Goal: Task Accomplishment & Management: Manage account settings

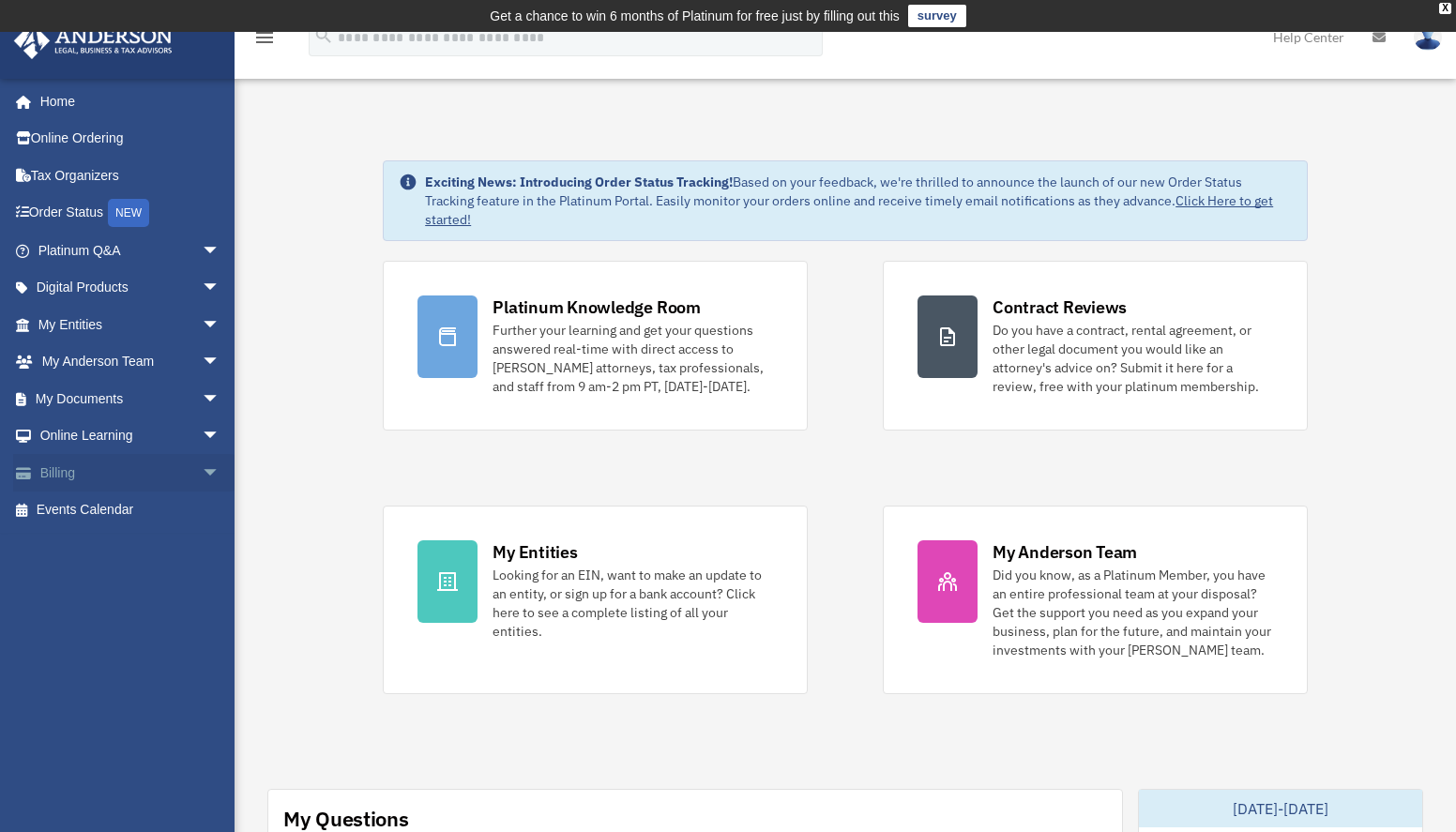
click at [61, 468] on link "Billing arrow_drop_down" at bounding box center [130, 473] width 235 height 38
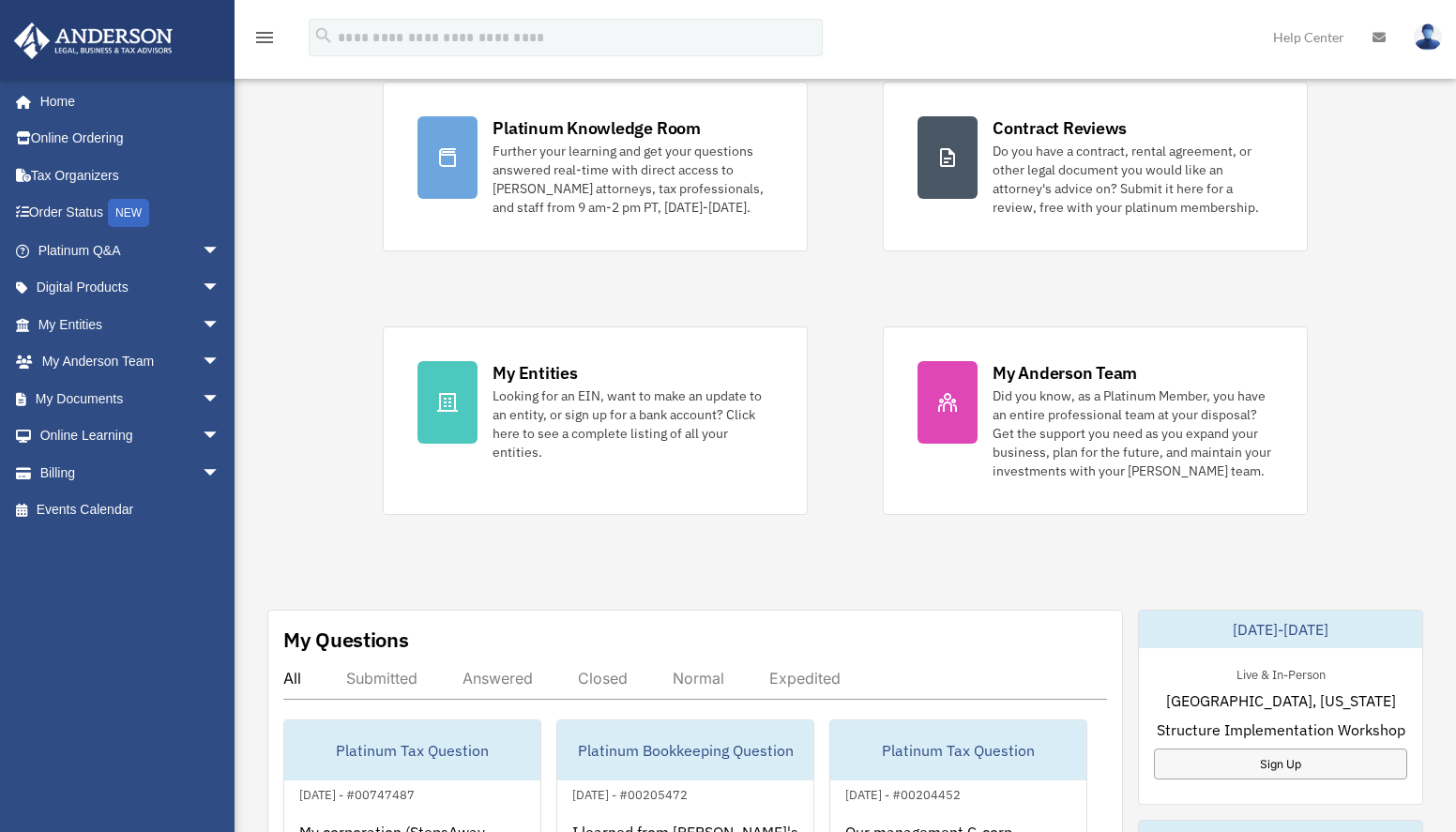
scroll to position [189, 0]
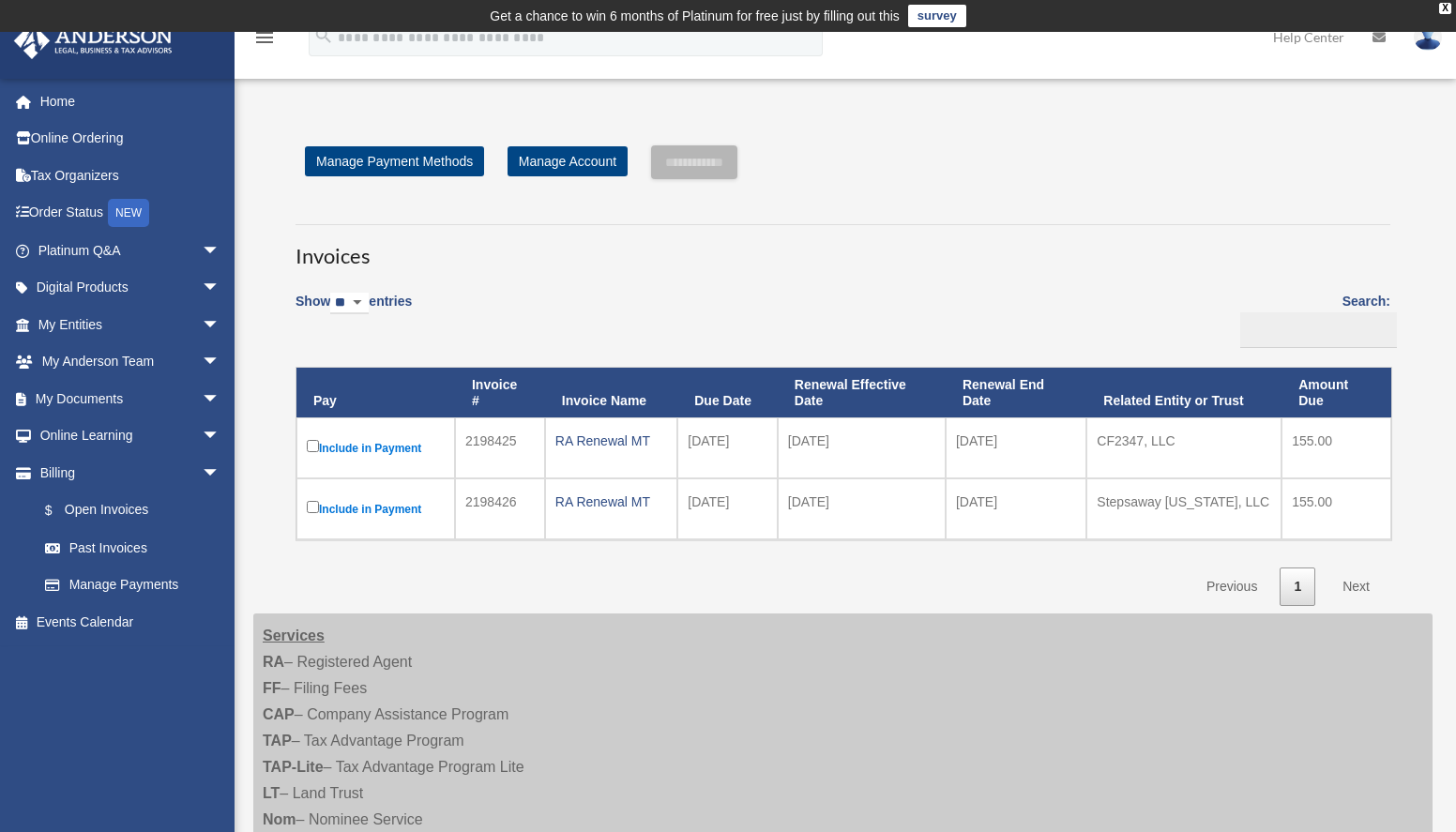
click at [318, 509] on label "Include in Payment" at bounding box center [376, 508] width 138 height 24
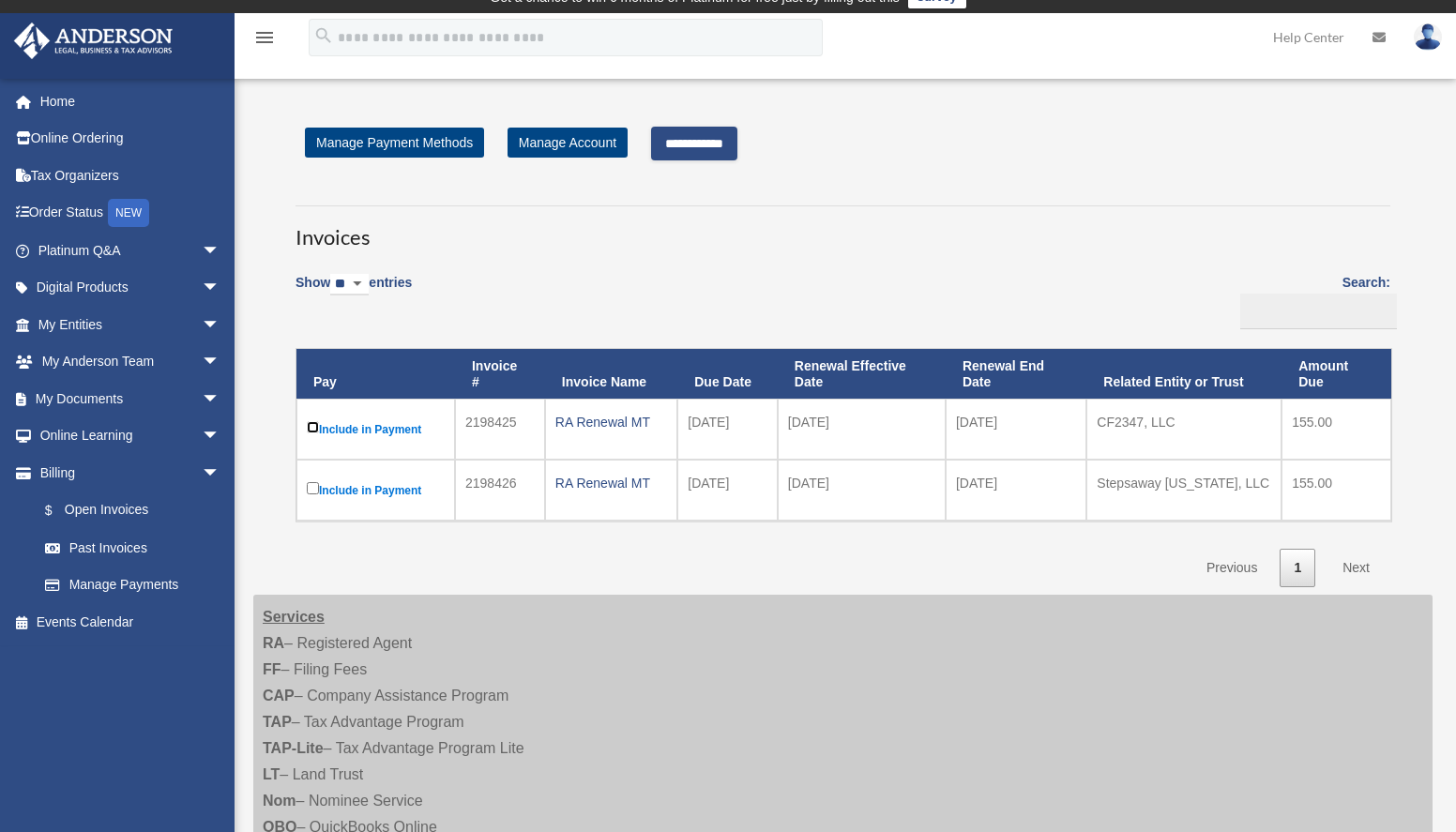
scroll to position [17, 0]
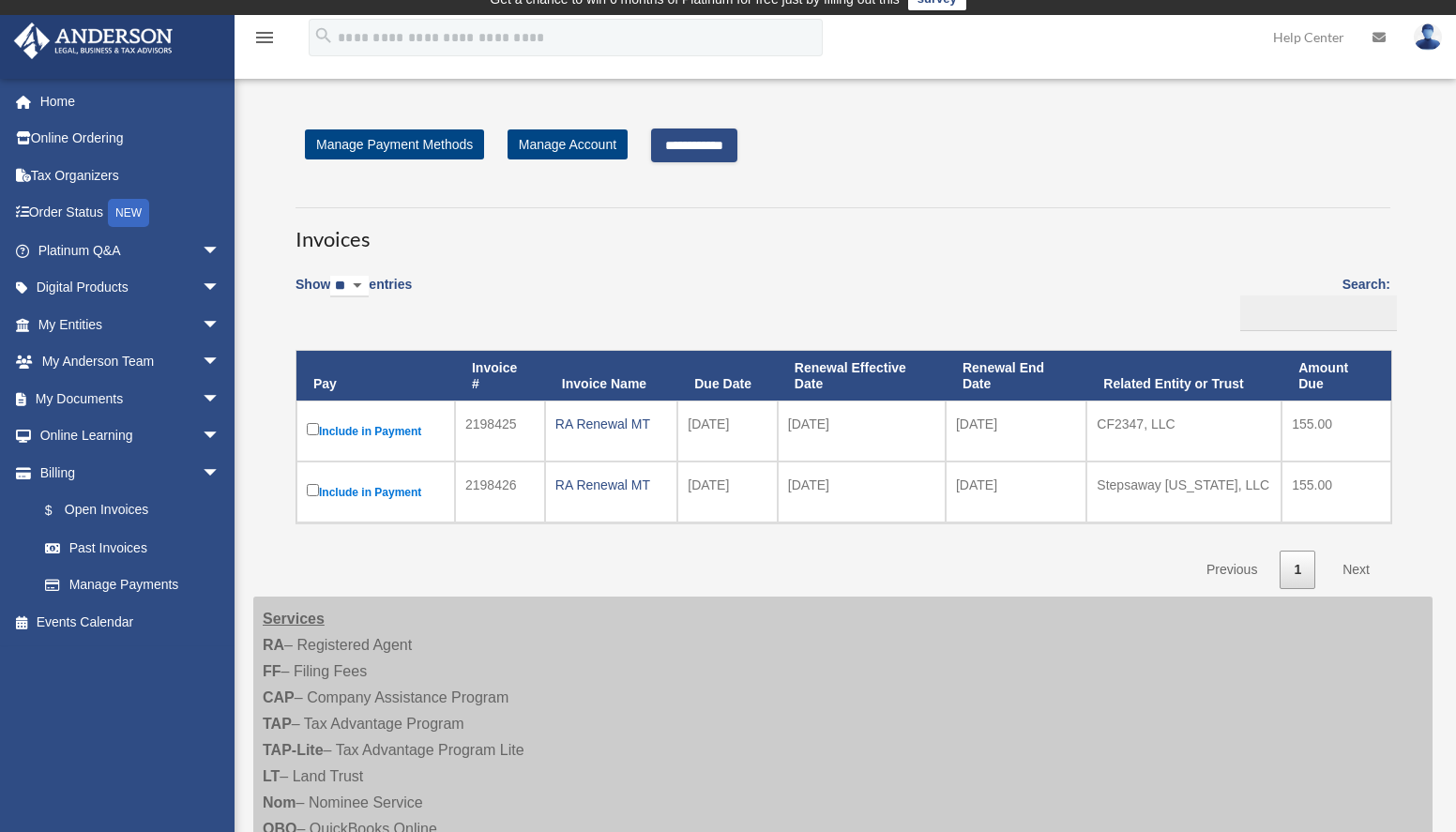
click at [725, 148] on input "**********" at bounding box center [694, 145] width 86 height 34
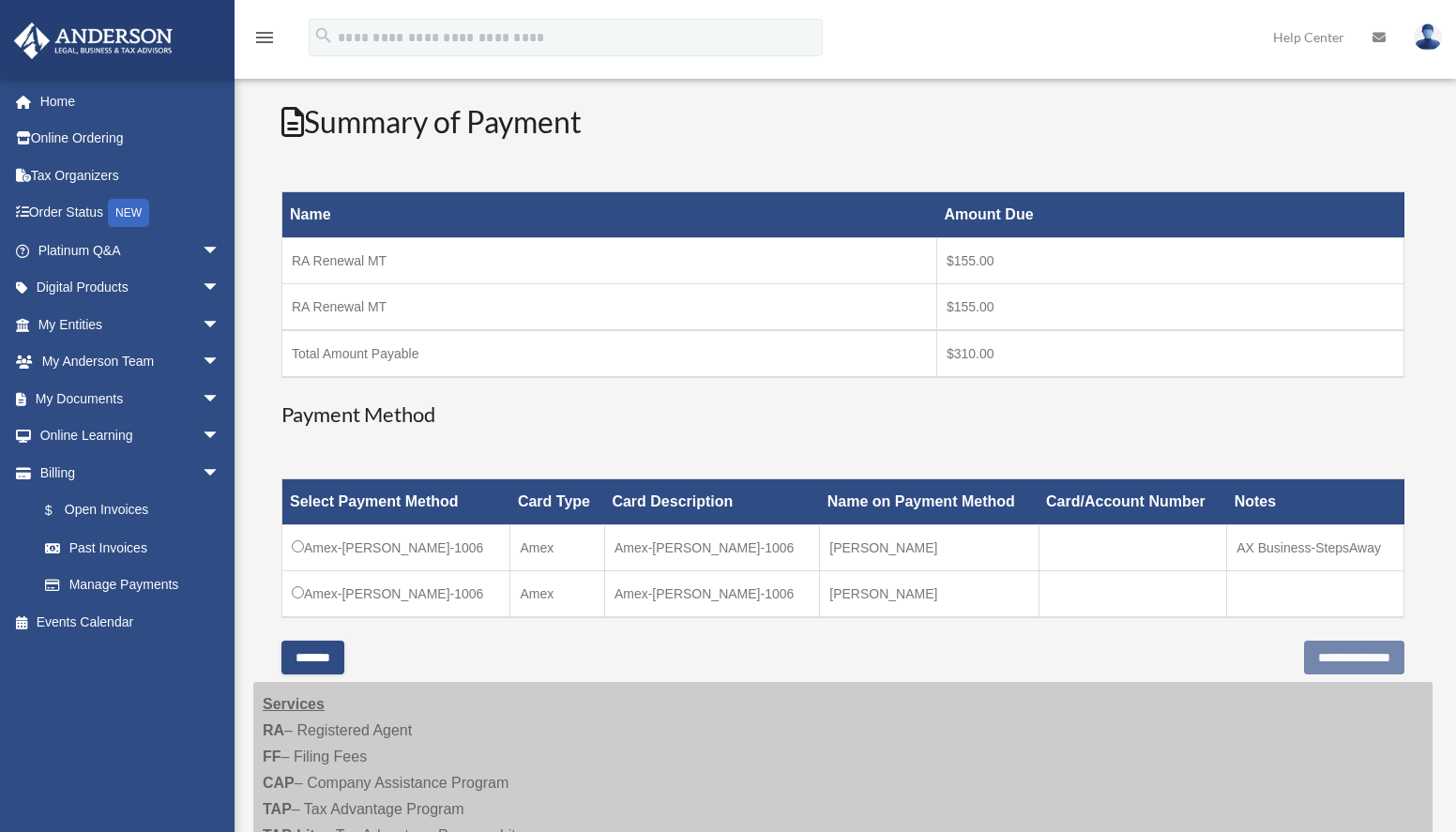
scroll to position [229, 0]
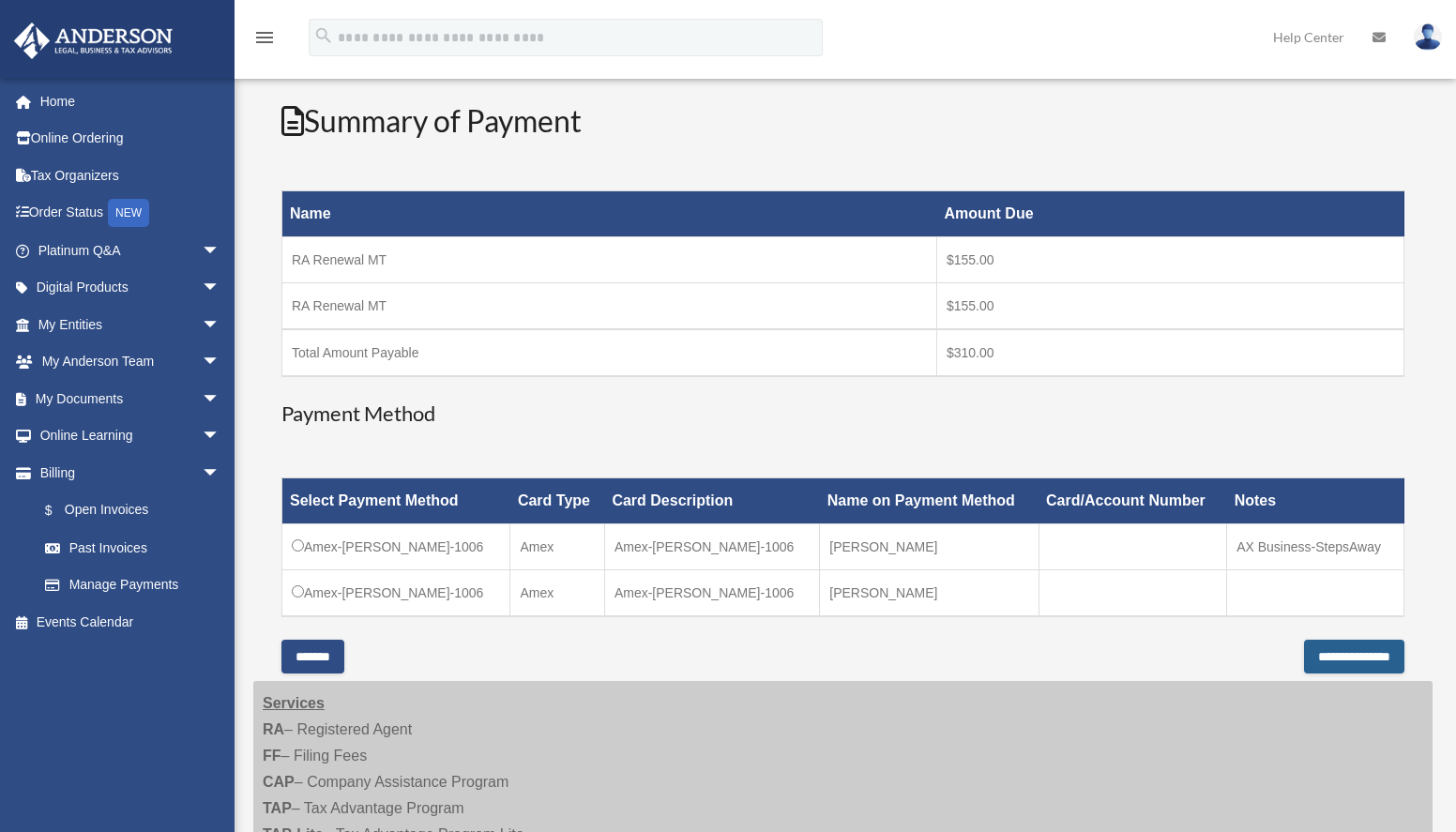
click at [1338, 664] on input "**********" at bounding box center [1354, 656] width 100 height 34
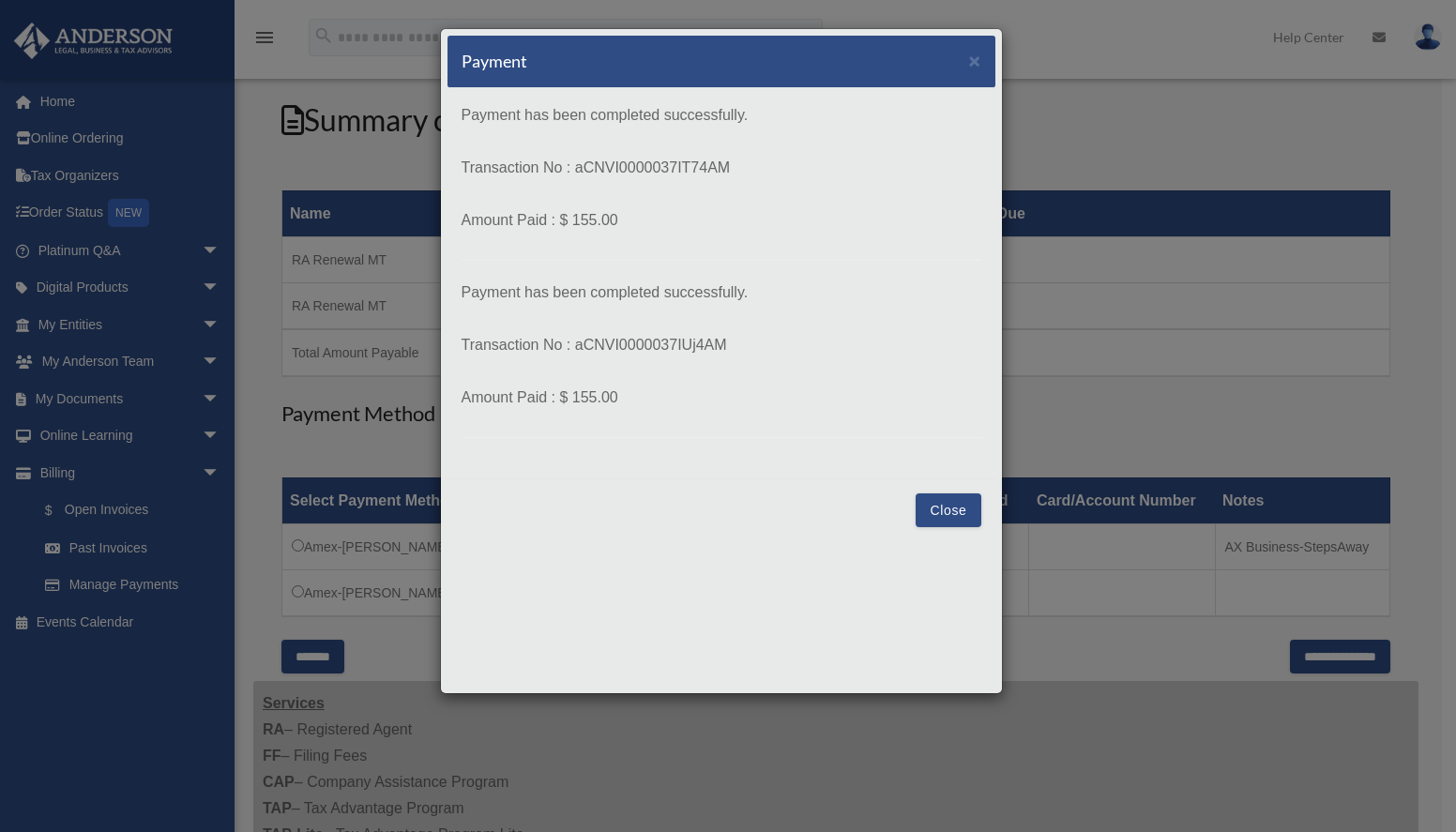
click at [944, 511] on button "Close" at bounding box center [948, 510] width 65 height 34
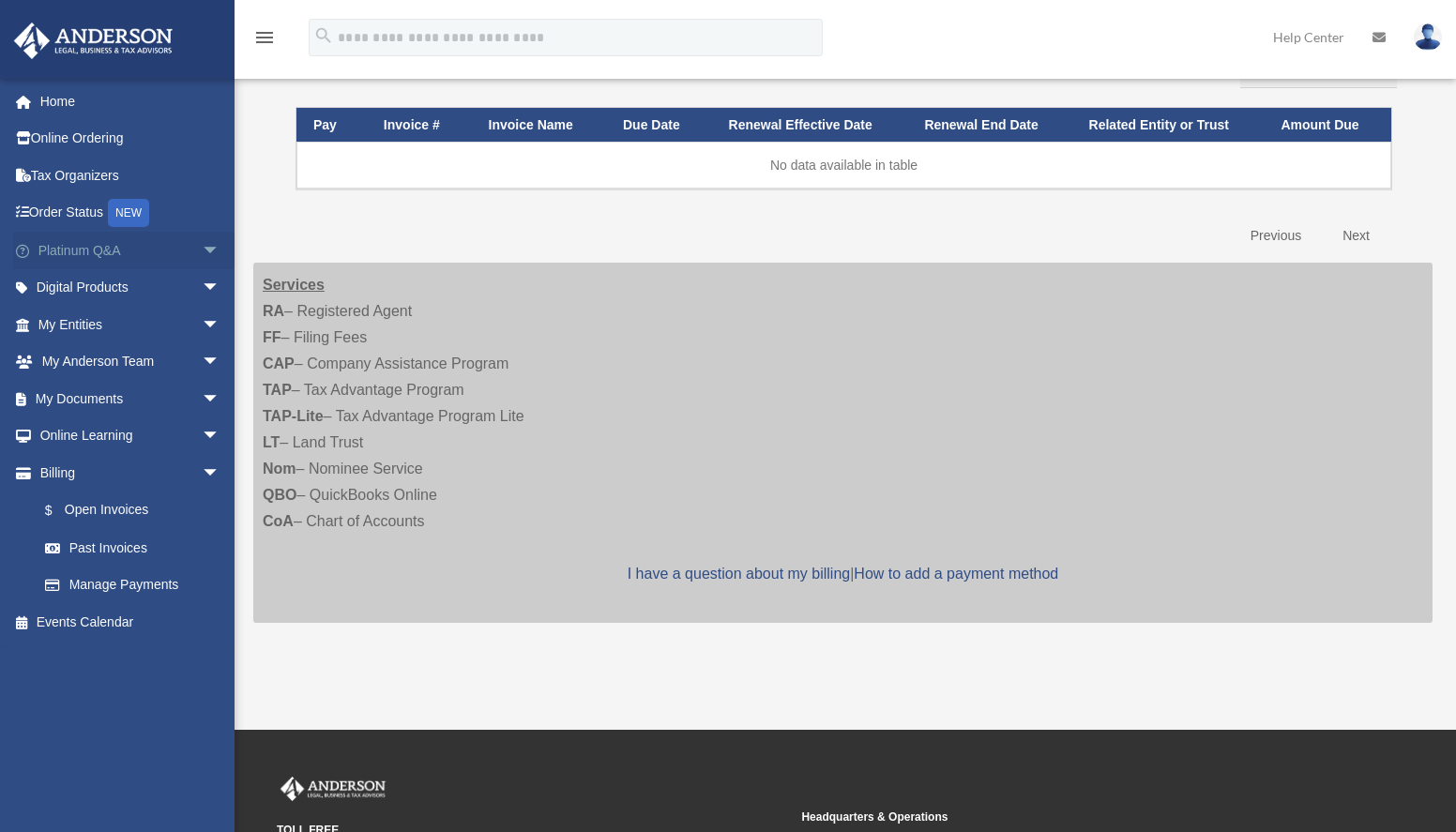
scroll to position [261, 0]
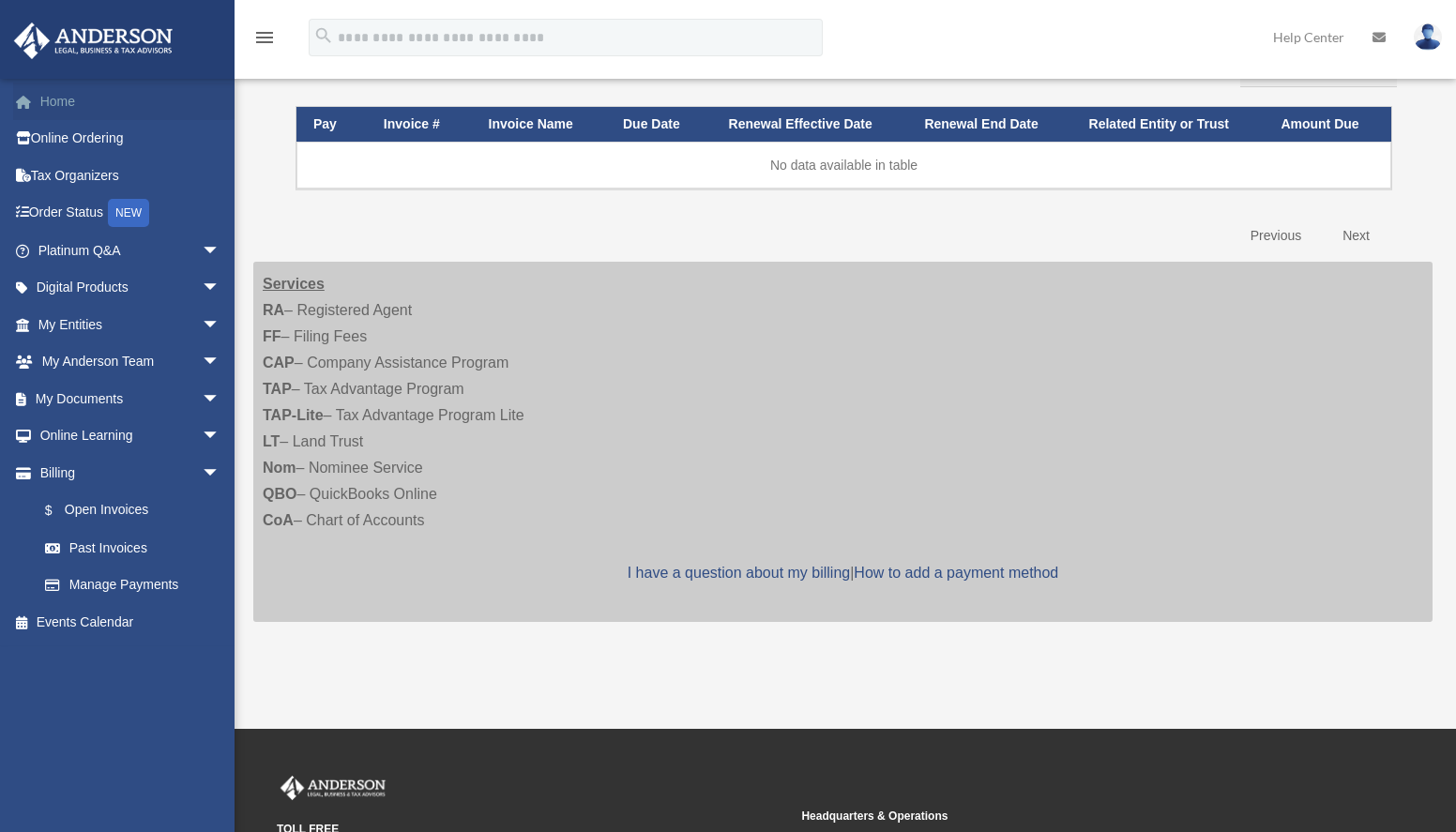
click at [67, 104] on link "Home" at bounding box center [130, 101] width 235 height 38
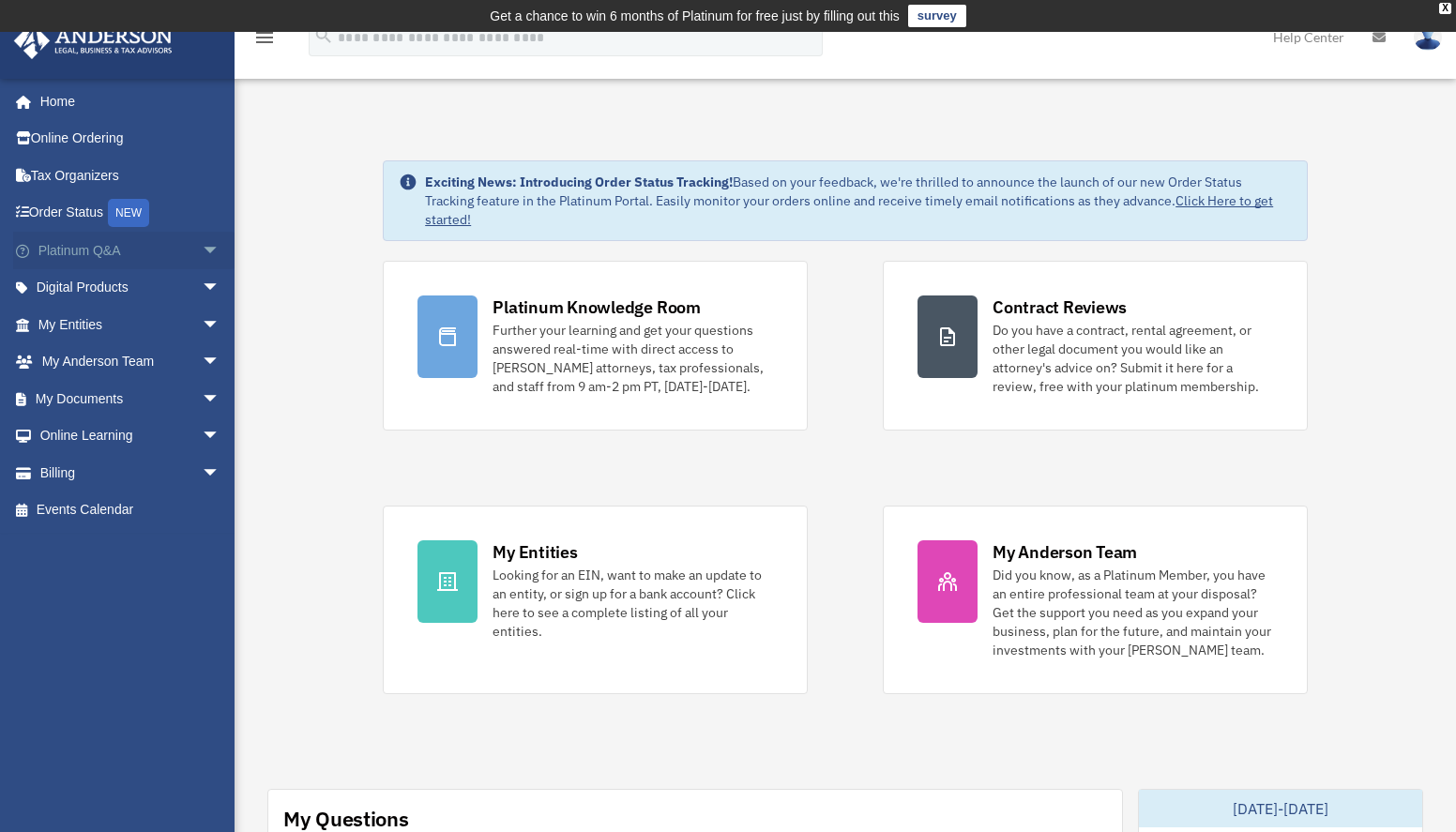
click at [62, 241] on link "Platinum Q&A arrow_drop_down" at bounding box center [130, 250] width 235 height 38
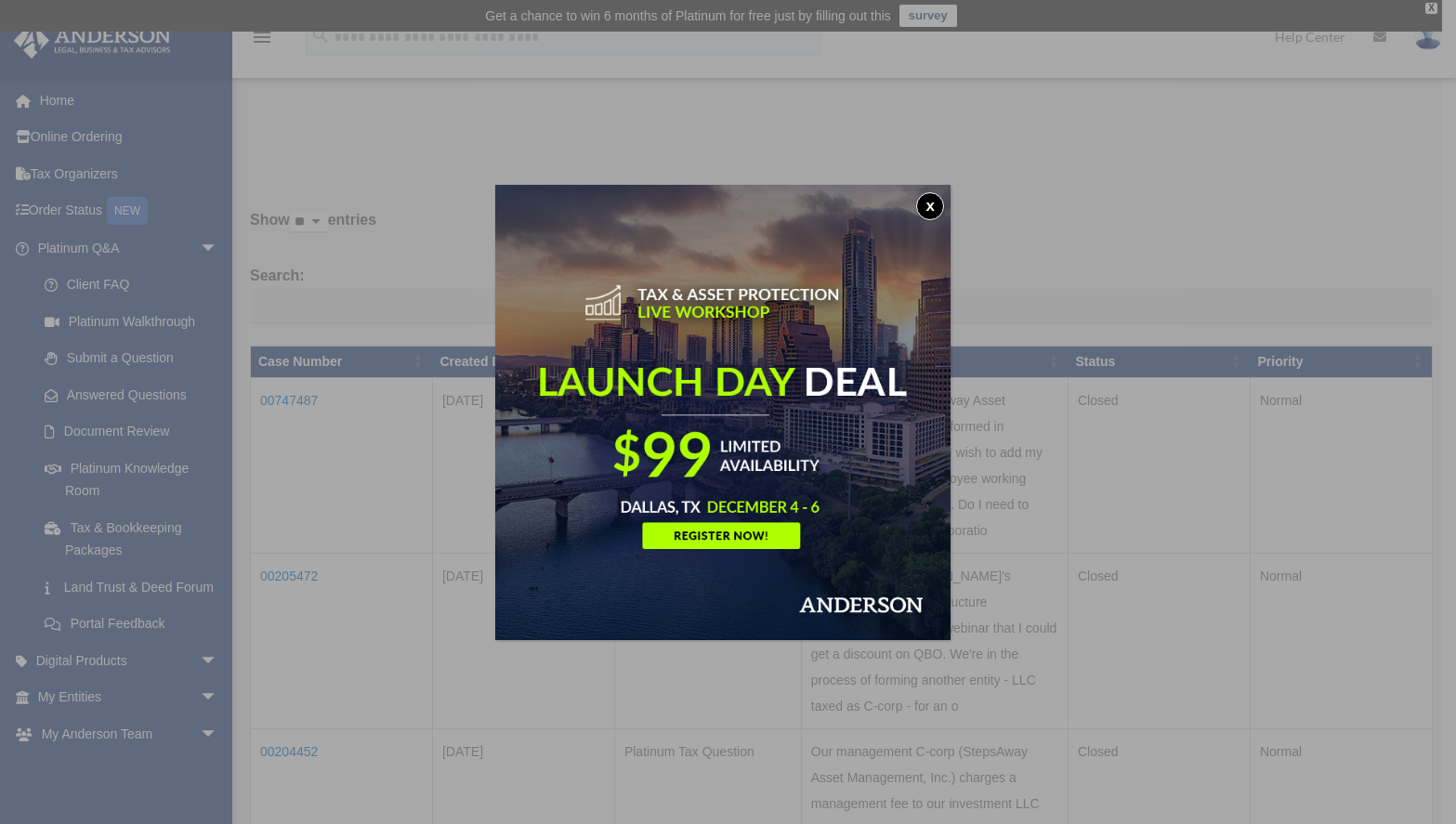
click at [936, 200] on button "x" at bounding box center [930, 207] width 28 height 28
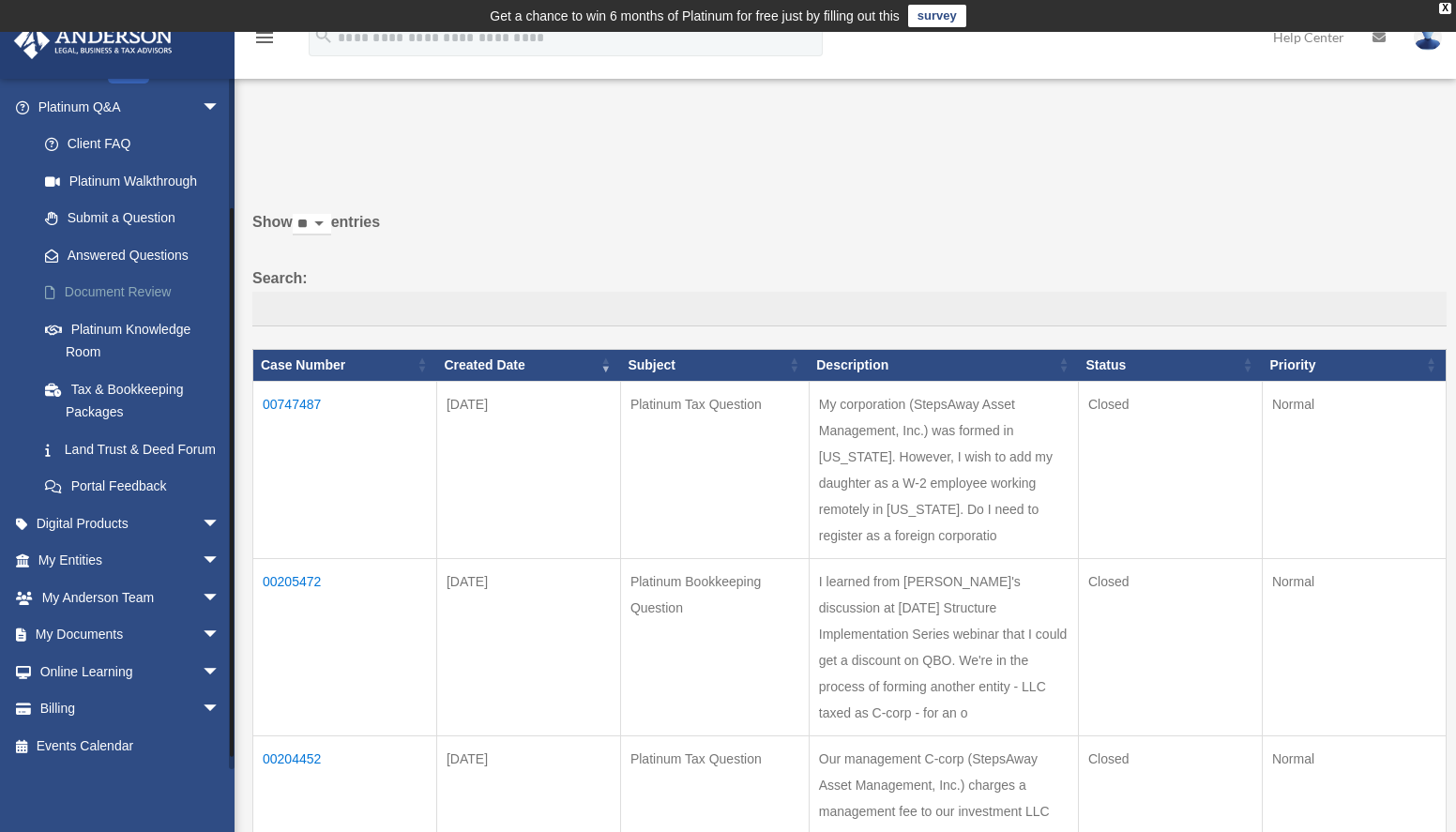
scroll to position [166, 0]
click at [201, 516] on span "arrow_drop_down" at bounding box center [220, 523] width 38 height 39
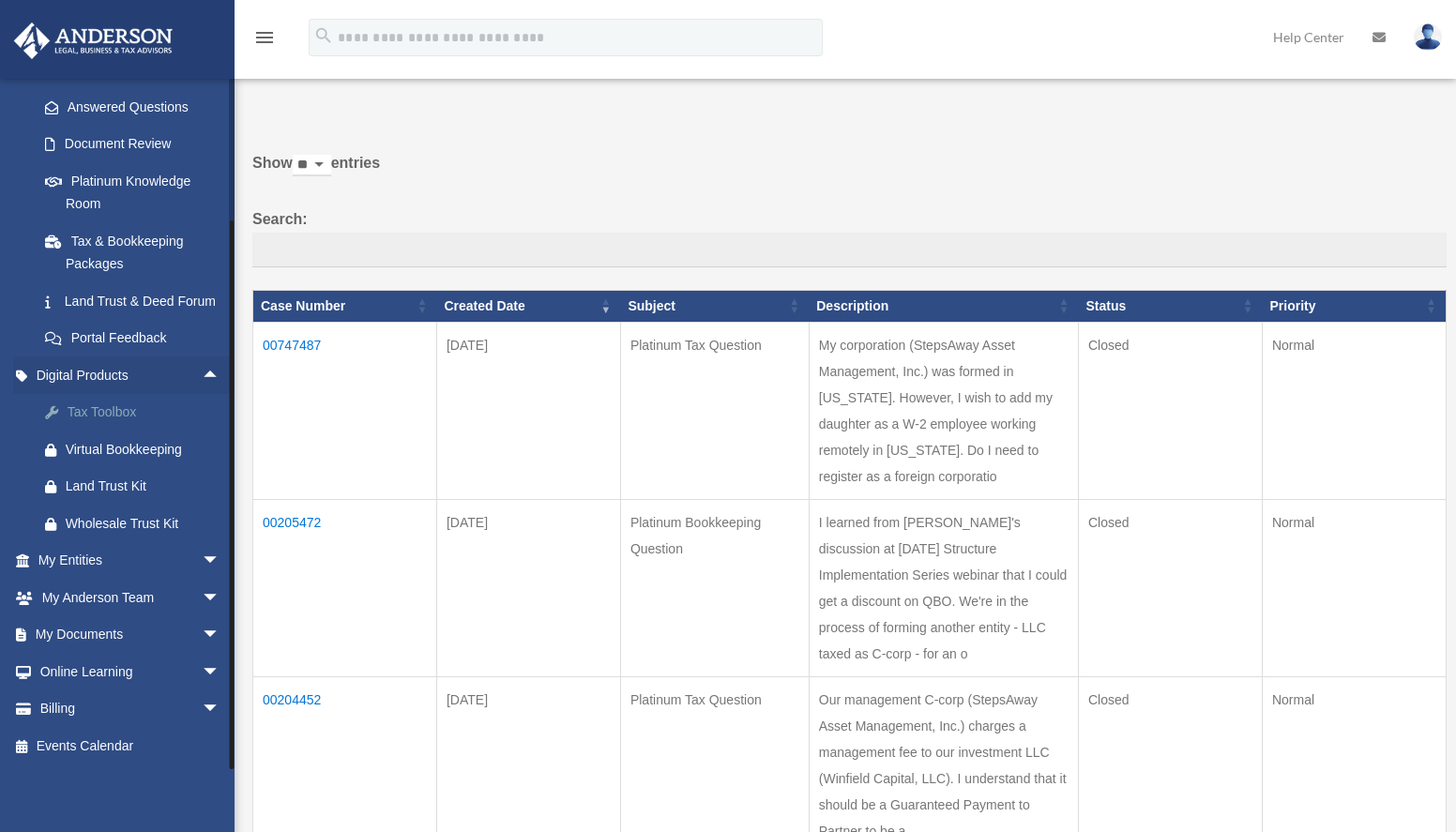
scroll to position [61, 0]
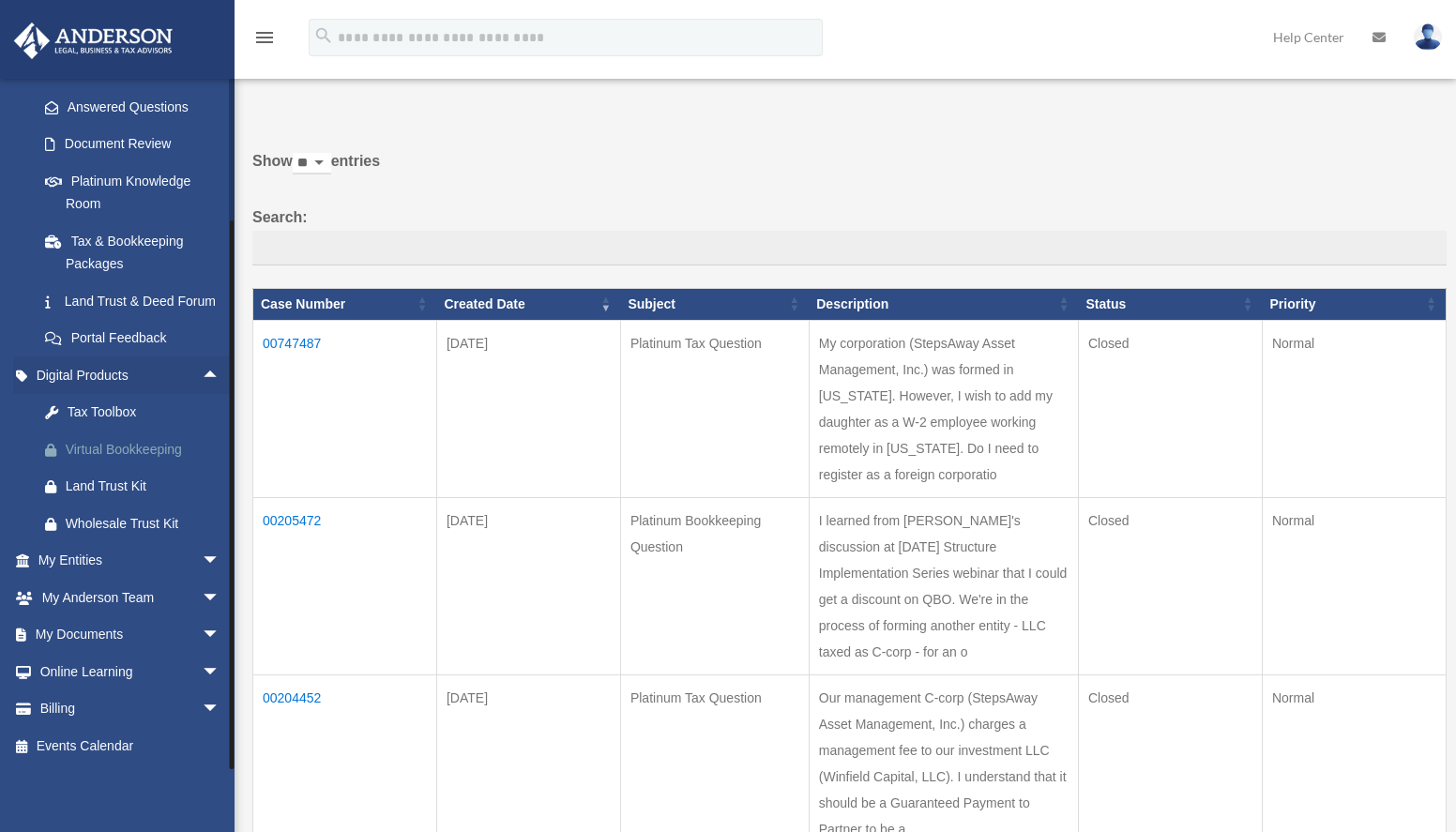
click at [114, 445] on div "Virtual Bookkeeping" at bounding box center [146, 450] width 160 height 24
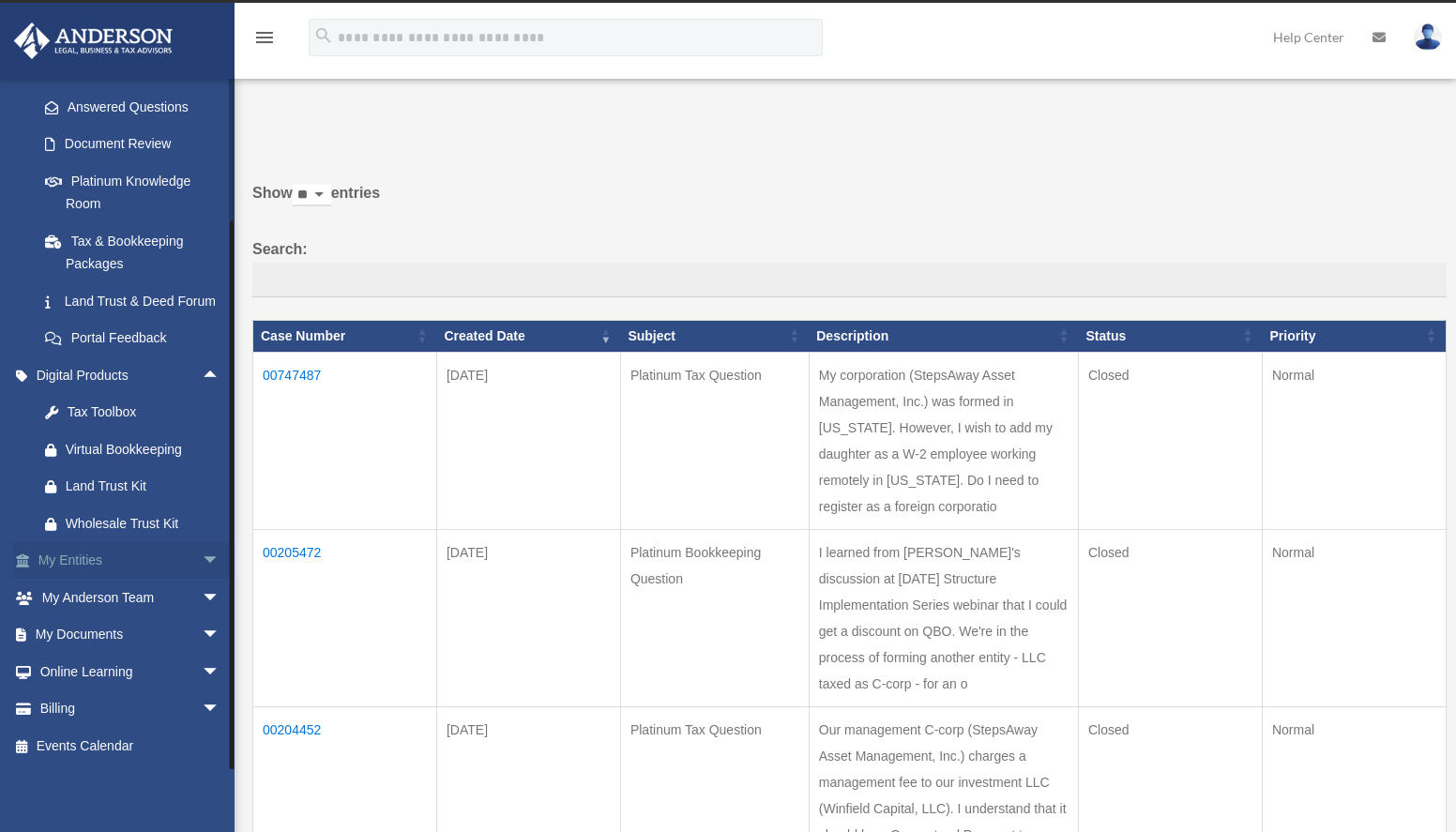
click at [201, 555] on span "arrow_drop_down" at bounding box center [220, 561] width 38 height 39
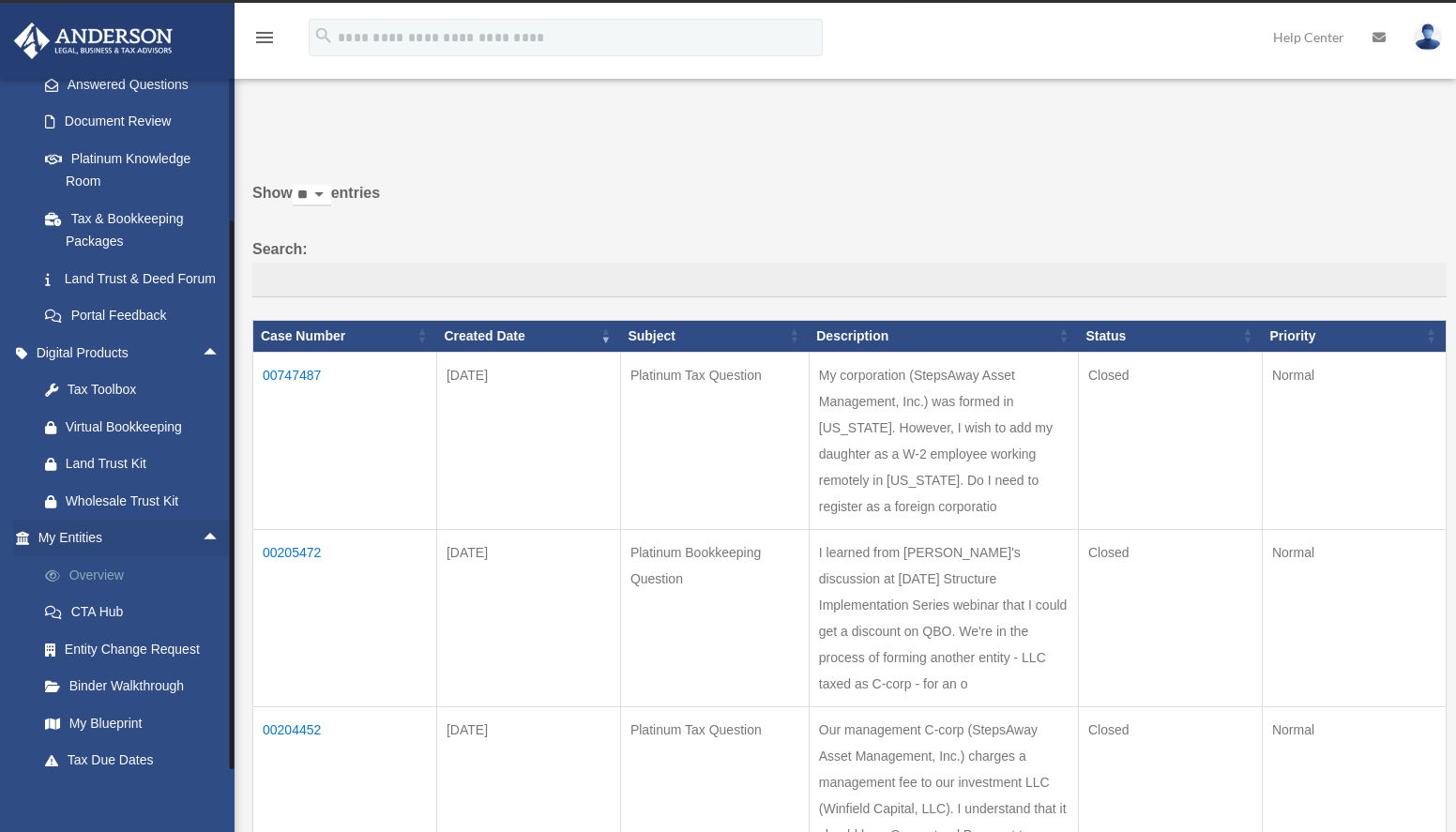
click at [113, 593] on link "Overview" at bounding box center [137, 575] width 222 height 38
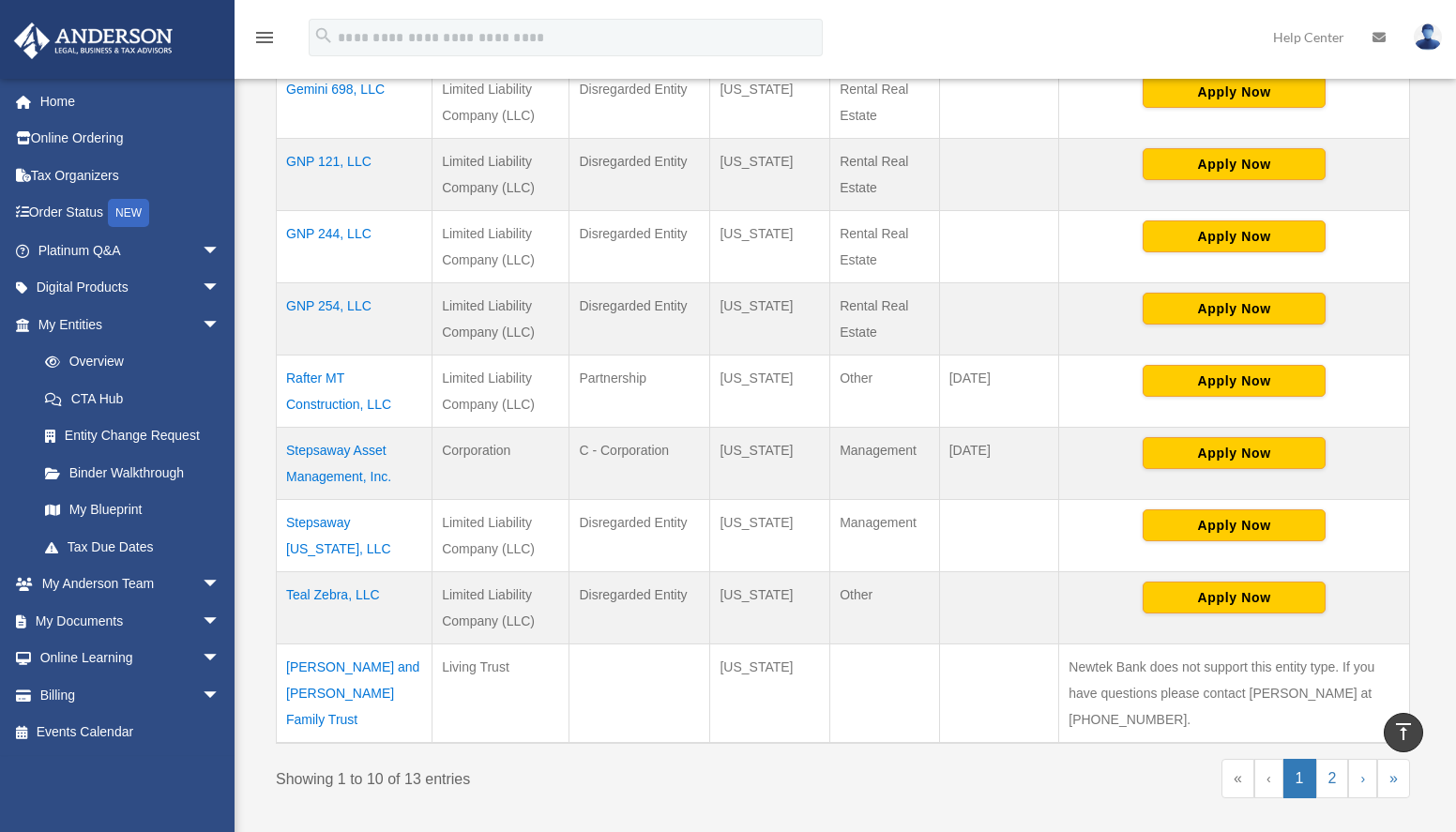
scroll to position [624, 0]
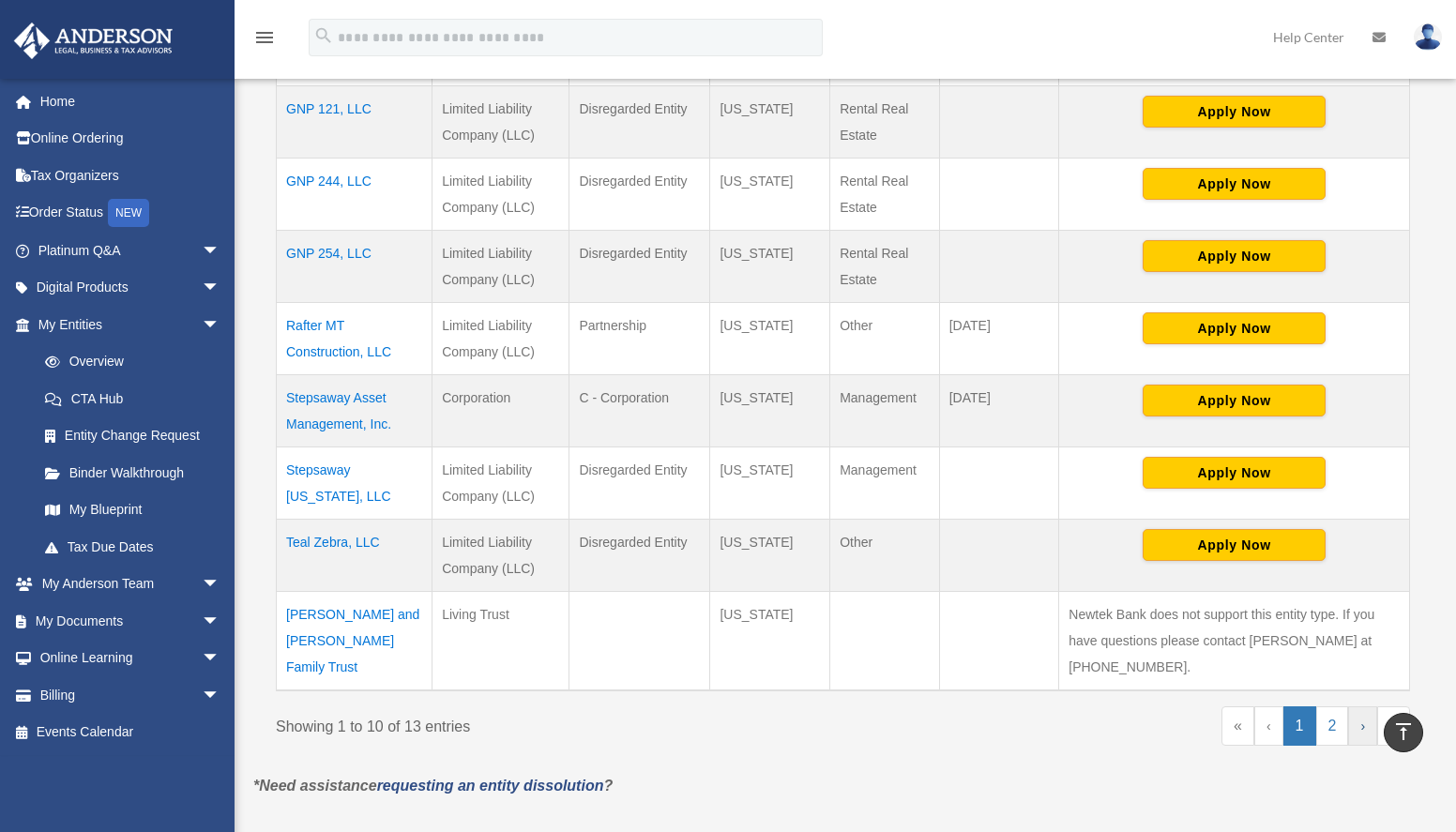
click at [1364, 706] on link "›" at bounding box center [1362, 726] width 29 height 40
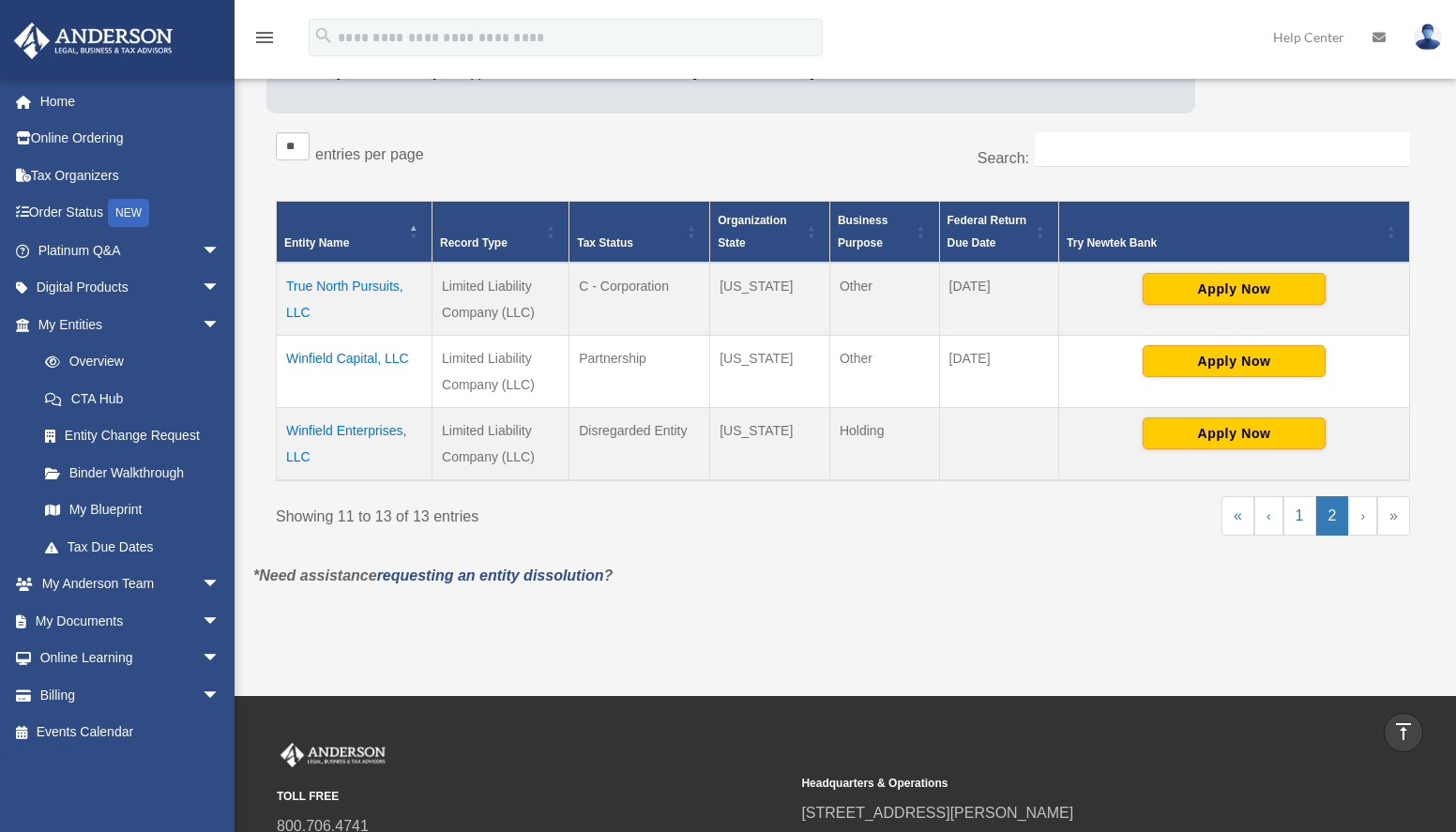
scroll to position [294, 0]
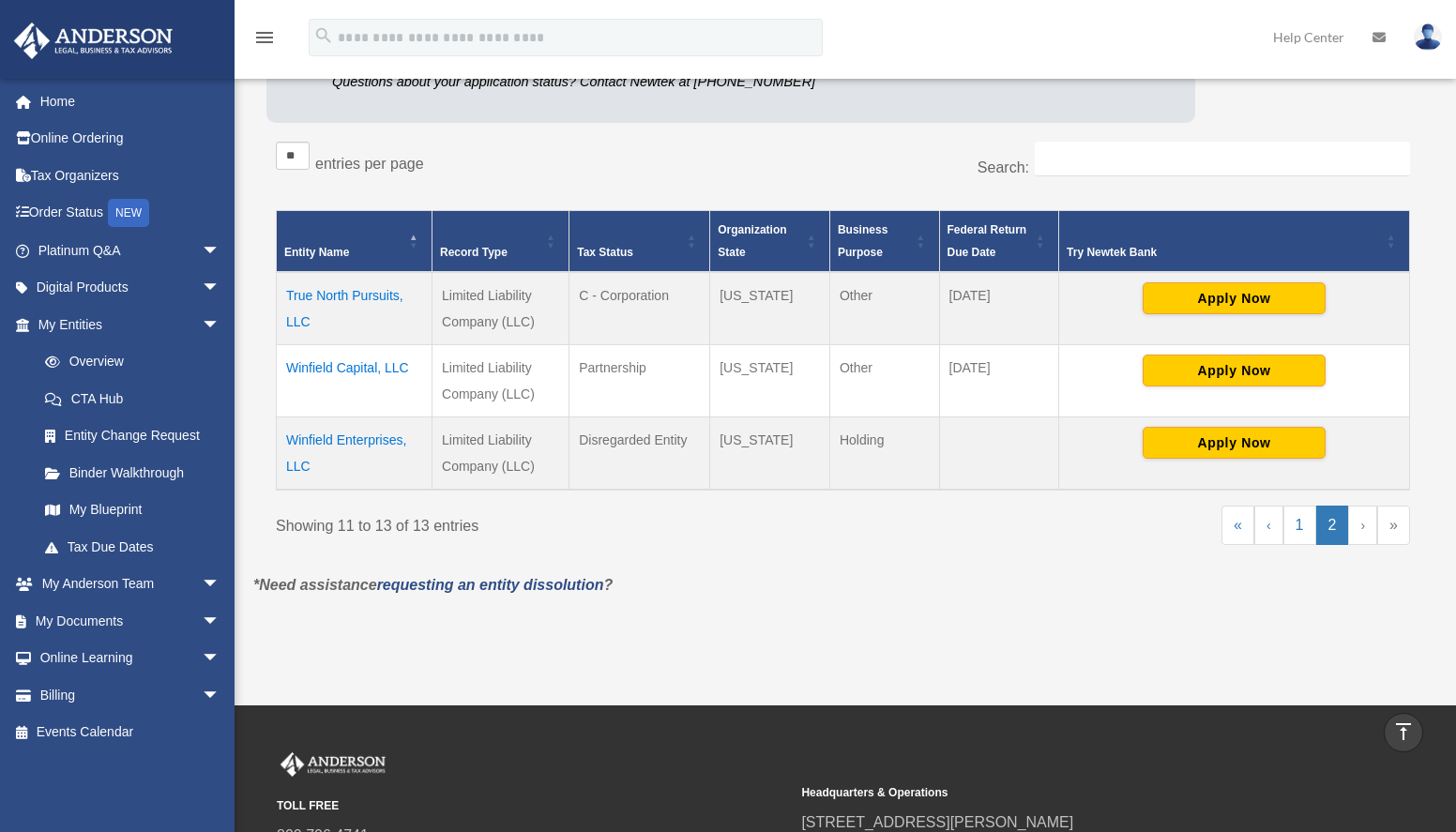
click at [754, 639] on div "Overview date_range Published on Last updated March 13, 2025 April 10, 2020 by …" at bounding box center [843, 238] width 1208 height 819
click at [93, 395] on link "CTA Hub" at bounding box center [137, 399] width 222 height 38
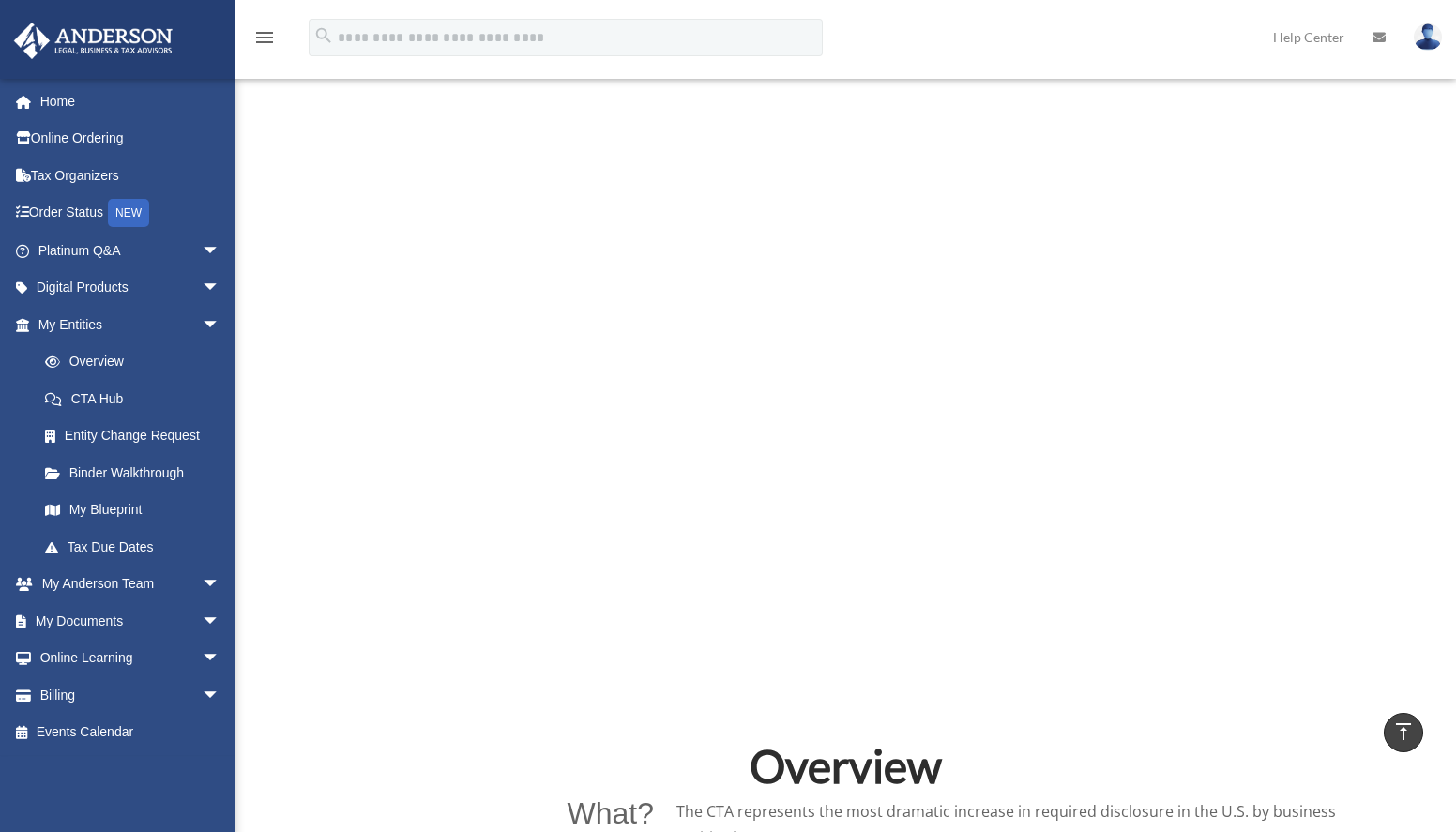
scroll to position [616, 0]
click at [110, 507] on link "My Blueprint" at bounding box center [137, 510] width 222 height 38
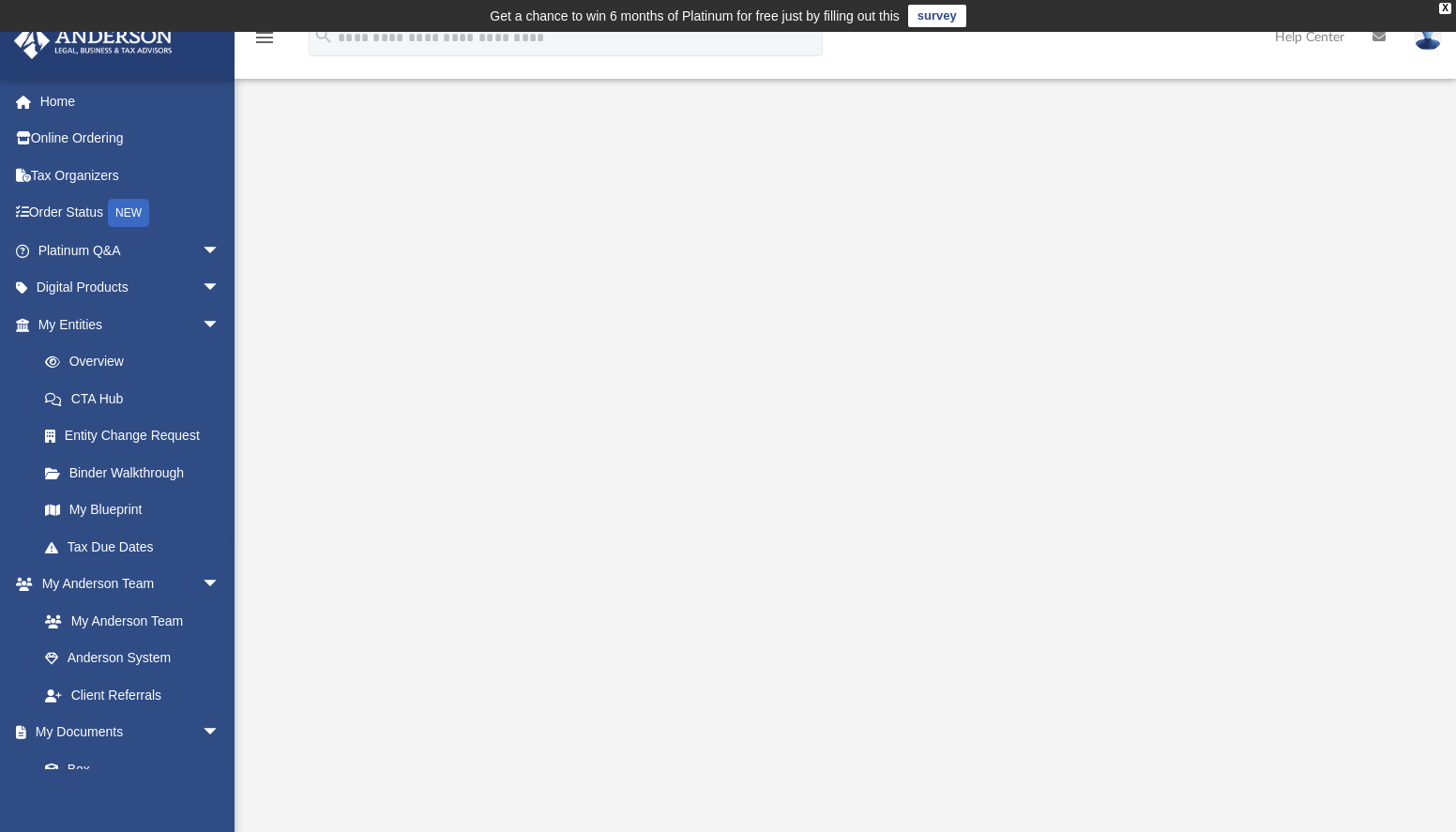
click at [1427, 39] on img at bounding box center [1428, 37] width 28 height 27
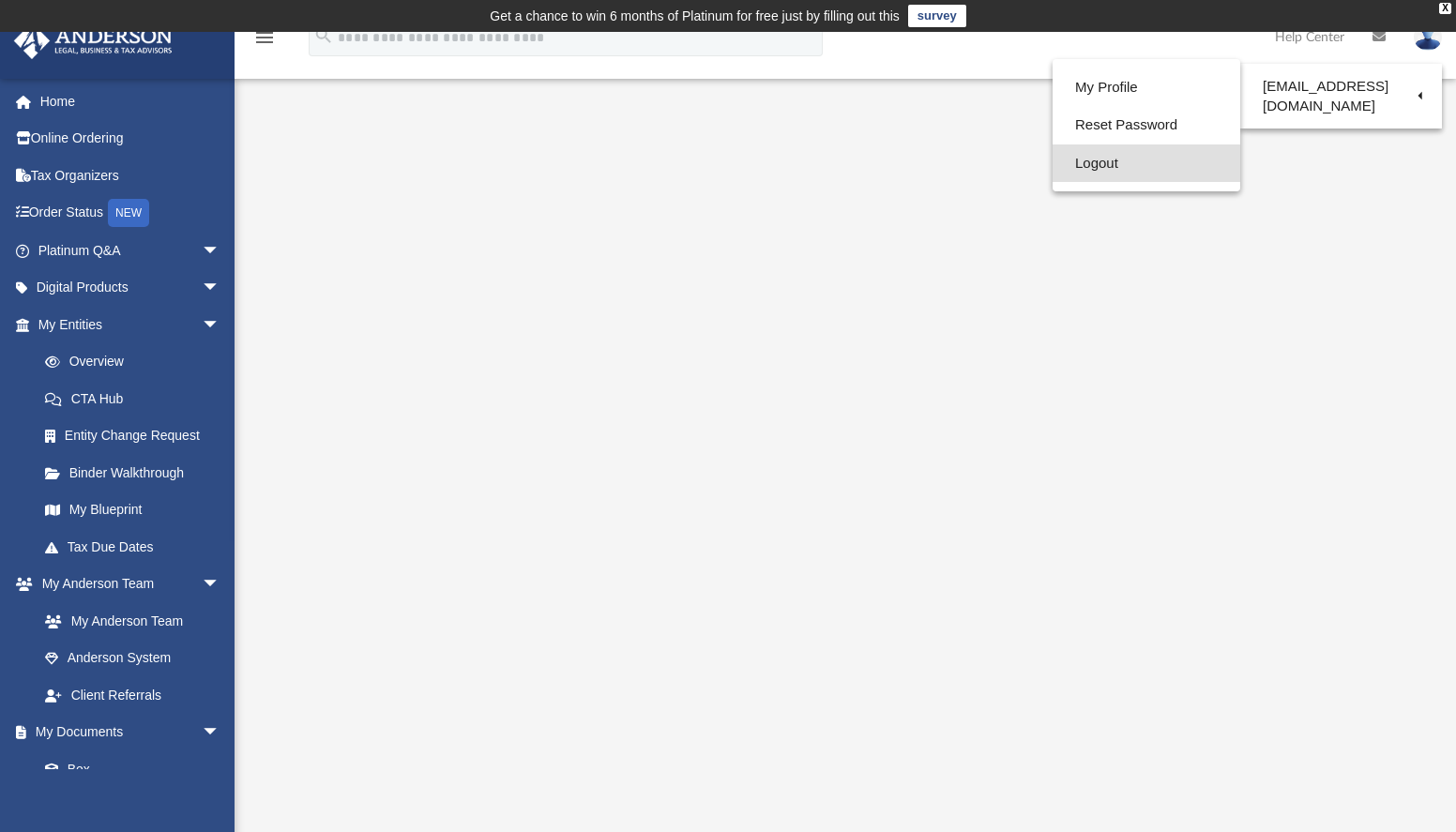
click at [1094, 168] on link "Logout" at bounding box center [1146, 163] width 188 height 39
